Goal: Task Accomplishment & Management: Manage account settings

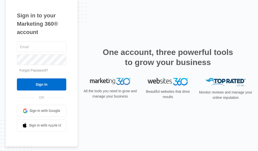
click at [44, 111] on span "Sign in with Google" at bounding box center [44, 110] width 31 height 5
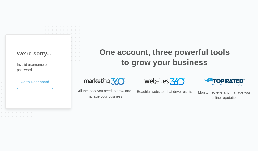
click at [38, 85] on link "Go to Dashboard" at bounding box center [35, 83] width 36 height 12
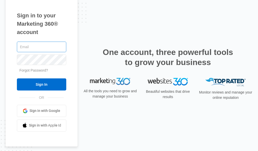
click at [42, 48] on input "text" at bounding box center [41, 47] width 49 height 11
type input "nschlagel@aakelementary.org"
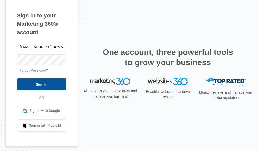
click at [44, 84] on input "Sign In" at bounding box center [41, 84] width 49 height 12
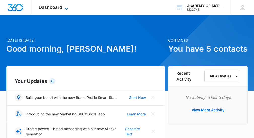
click at [66, 8] on icon at bounding box center [66, 9] width 6 height 6
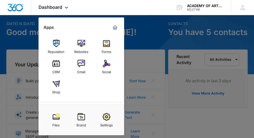
scroll to position [50, 0]
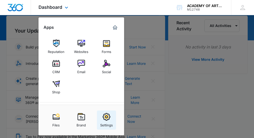
click at [108, 114] on img at bounding box center [107, 117] width 8 height 8
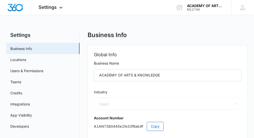
select select "26"
select select "US"
select select "America/Denver"
click at [34, 69] on link "Users & Permissions" at bounding box center [26, 70] width 33 height 5
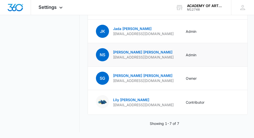
scroll to position [58, 0]
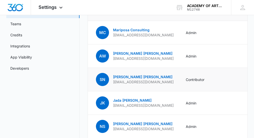
click at [249, 79] on icon "Actions" at bounding box center [252, 79] width 6 height 6
click at [210, 76] on td at bounding box center [225, 79] width 31 height 23
click at [124, 75] on link "[PERSON_NAME]" at bounding box center [142, 76] width 59 height 4
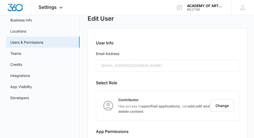
scroll to position [69, 0]
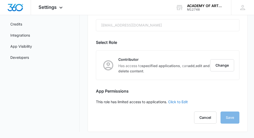
click at [175, 101] on link "Click to Edit" at bounding box center [178, 101] width 20 height 4
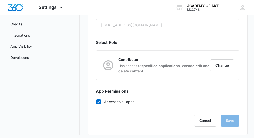
click at [228, 121] on div "Cancel Save" at bounding box center [167, 120] width 143 height 12
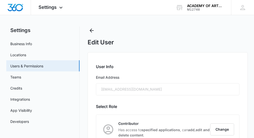
scroll to position [0, 0]
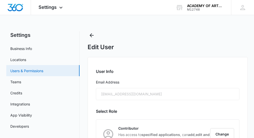
click at [29, 70] on link "Users & Permissions" at bounding box center [26, 70] width 33 height 5
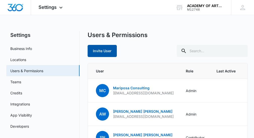
click at [107, 51] on button "Invite User" at bounding box center [102, 51] width 29 height 12
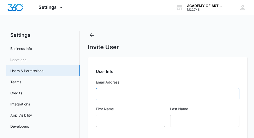
click at [117, 94] on input "Email Address" at bounding box center [167, 94] width 143 height 12
type input "snewman@aakelementary.org"
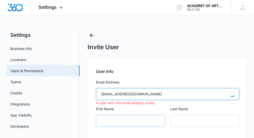
type input "Sharon"
type input "Newman"
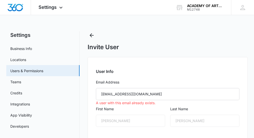
click at [108, 118] on div "Sharon" at bounding box center [130, 120] width 69 height 12
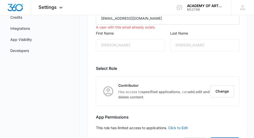
scroll to position [101, 0]
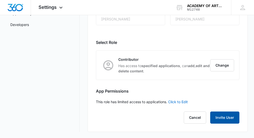
click at [224, 116] on button "Invite User" at bounding box center [224, 117] width 29 height 12
click at [223, 117] on button "Invite User" at bounding box center [224, 117] width 29 height 12
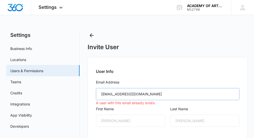
scroll to position [0, 0]
click at [53, 8] on span "Settings" at bounding box center [47, 7] width 18 height 5
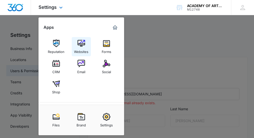
click at [83, 45] on img at bounding box center [81, 43] width 8 height 8
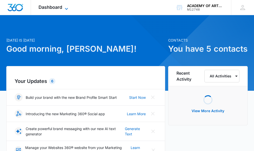
click at [52, 8] on span "Dashboard" at bounding box center [50, 7] width 24 height 5
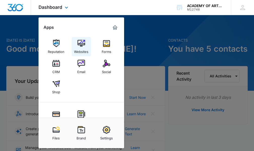
click at [77, 43] on link "Websites" at bounding box center [81, 46] width 19 height 19
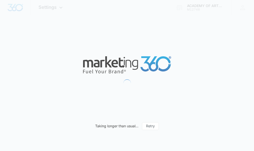
select select "US"
select select "America/[GEOGRAPHIC_DATA]"
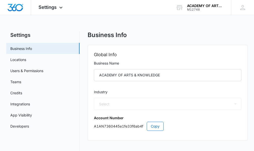
select select "26"
click at [38, 68] on link "Users & Permissions" at bounding box center [26, 70] width 33 height 5
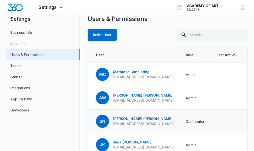
scroll to position [25, 0]
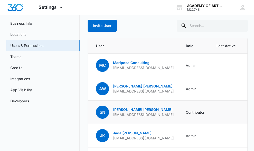
click at [249, 111] on icon "Actions" at bounding box center [252, 112] width 6 height 6
click at [131, 109] on link "Sharon Newman" at bounding box center [142, 109] width 59 height 4
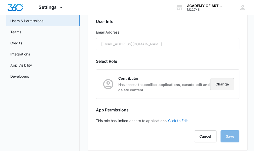
scroll to position [50, 0]
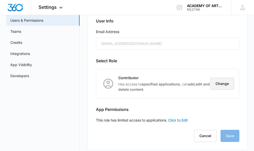
click at [221, 84] on button "Change" at bounding box center [222, 83] width 24 height 12
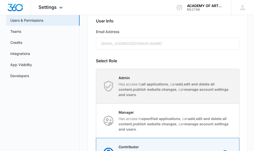
click at [123, 83] on p "Has access to all applications , can add , edit and delete all content , publis…" at bounding box center [175, 89] width 115 height 16
click at [96, 86] on input "Admin Has access to all applications , can add , edit and delete all content , …" at bounding box center [96, 86] width 0 height 0
radio input "true"
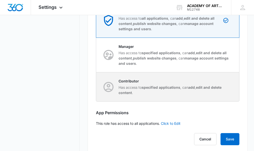
scroll to position [125, 0]
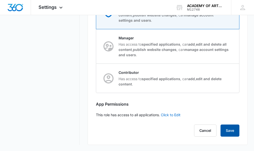
click at [227, 131] on button "Save" at bounding box center [229, 130] width 19 height 12
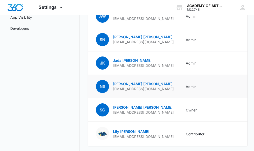
scroll to position [101, 0]
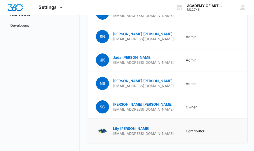
click at [249, 129] on icon "Actions" at bounding box center [252, 131] width 6 height 6
click at [119, 128] on link "Lily Guillen" at bounding box center [131, 128] width 36 height 4
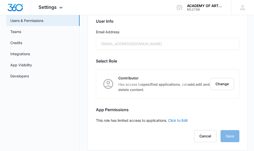
scroll to position [50, 0]
click at [226, 84] on button "Change" at bounding box center [222, 83] width 24 height 12
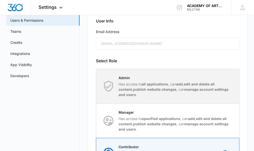
click at [134, 82] on p "Has access to all applications , can add , edit and delete all content , publis…" at bounding box center [175, 89] width 115 height 16
click at [96, 86] on input "Admin Has access to all applications , can add , edit and delete all content , …" at bounding box center [96, 86] width 0 height 0
radio input "true"
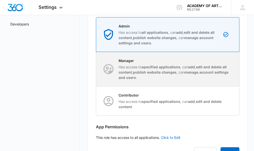
scroll to position [125, 0]
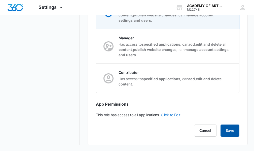
click at [230, 129] on button "Save" at bounding box center [229, 130] width 19 height 12
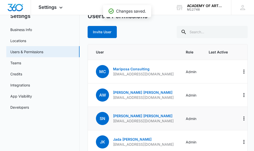
scroll to position [50, 0]
